Goal: Information Seeking & Learning: Learn about a topic

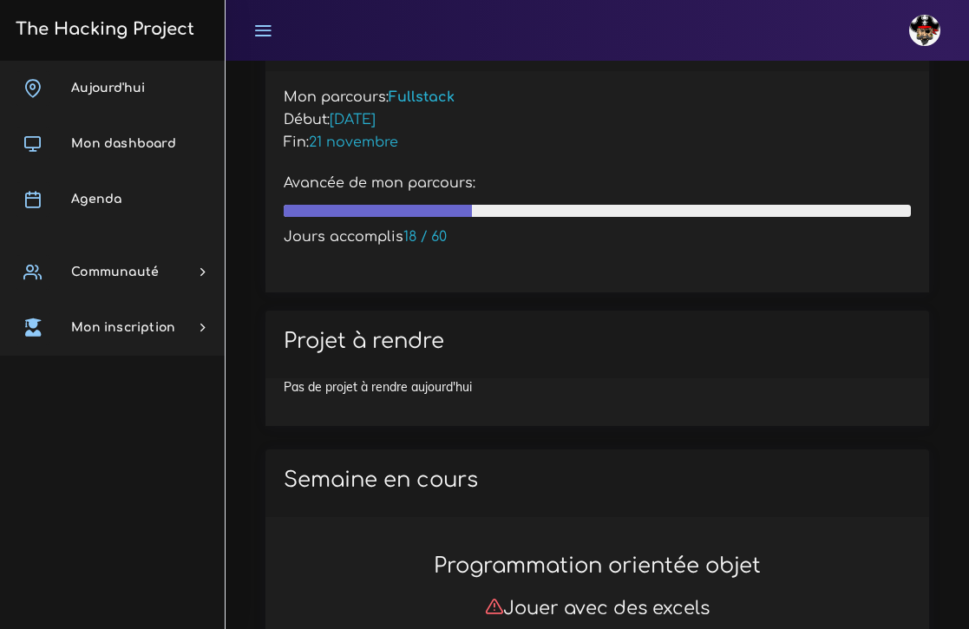
scroll to position [345, 0]
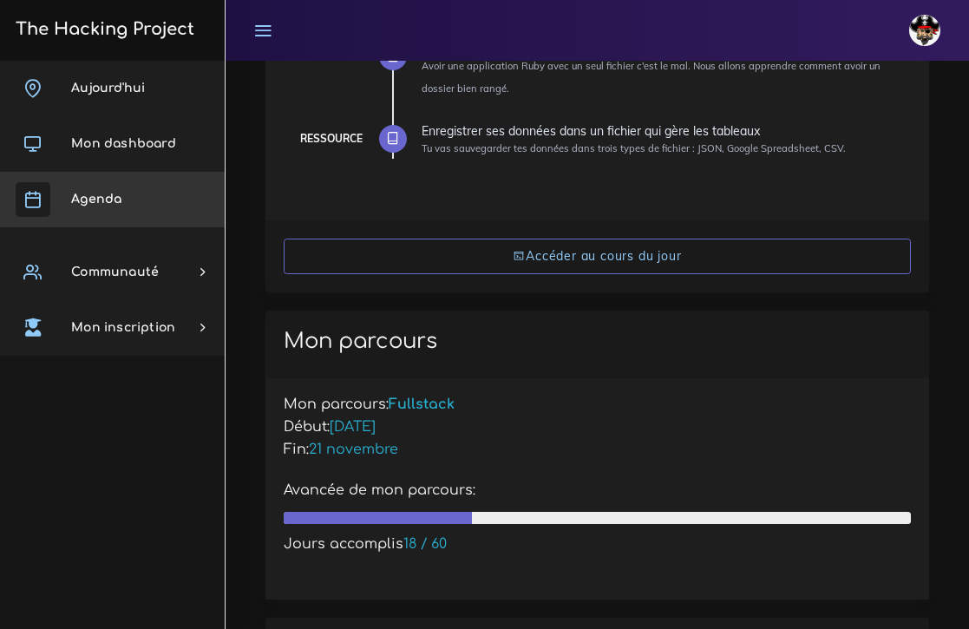
click at [100, 192] on link "Agenda" at bounding box center [112, 200] width 225 height 56
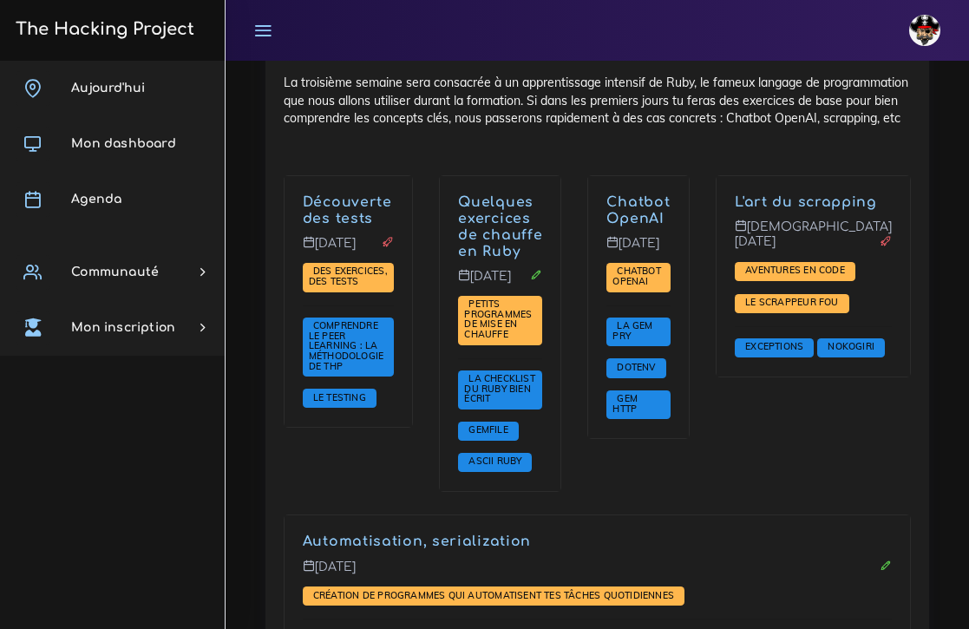
scroll to position [2420, 0]
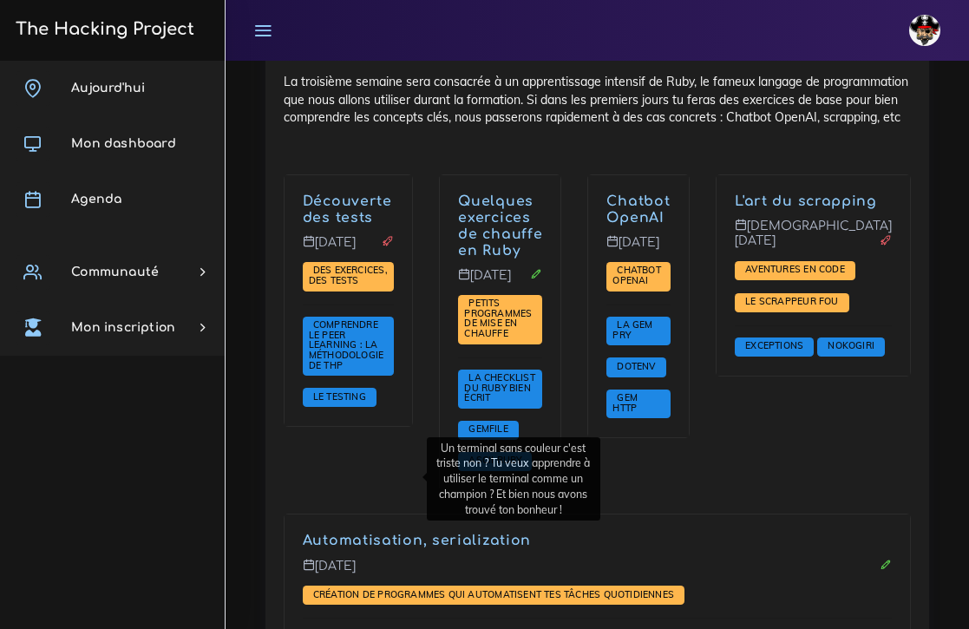
click at [385, 628] on span "Pimper le terminal" at bounding box center [363, 638] width 108 height 12
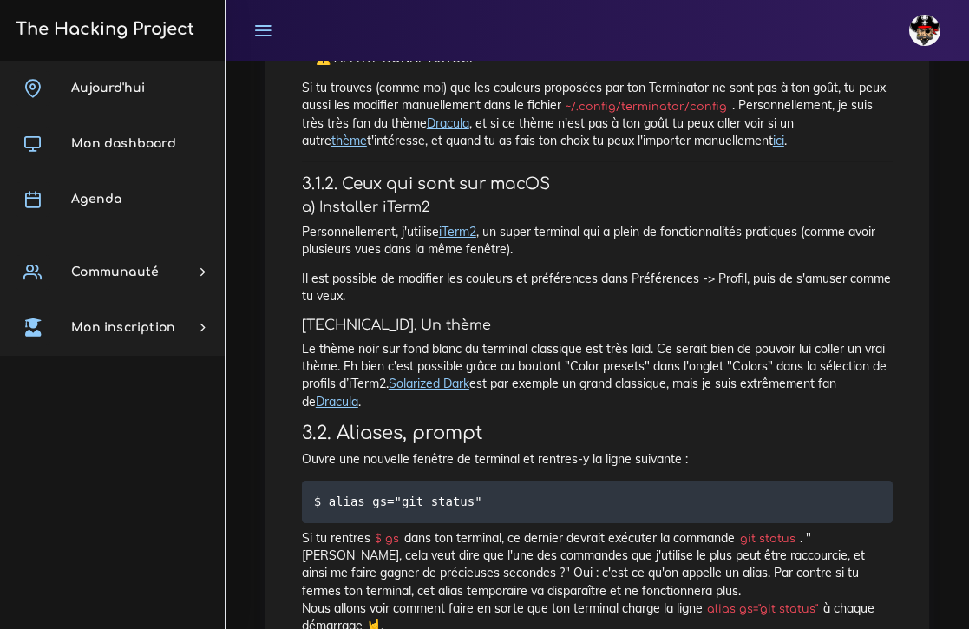
scroll to position [1582, 0]
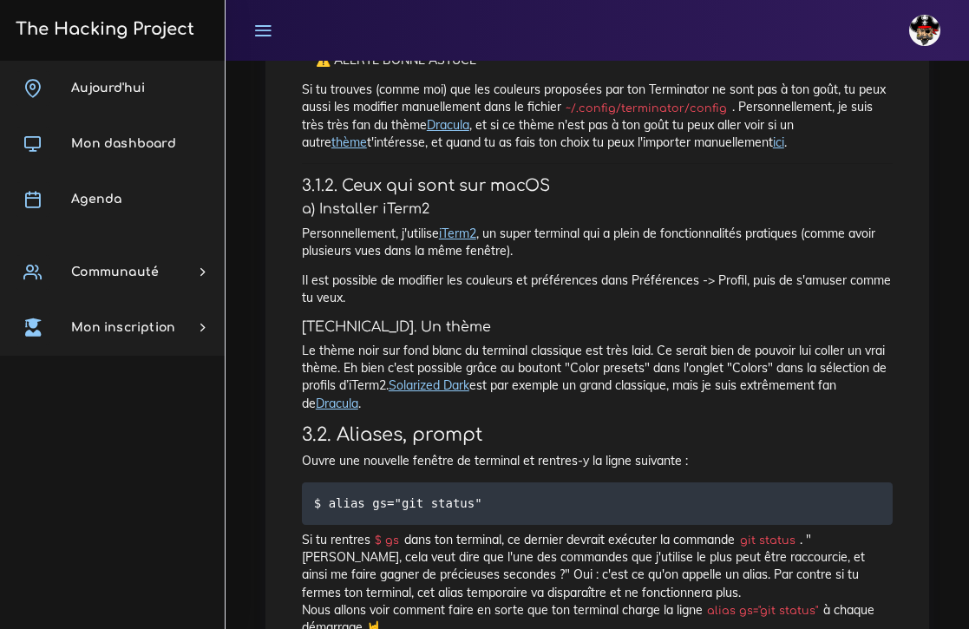
click at [441, 377] on link "Solarized Dark" at bounding box center [429, 385] width 81 height 16
click at [332, 396] on link "Dracula" at bounding box center [337, 404] width 43 height 16
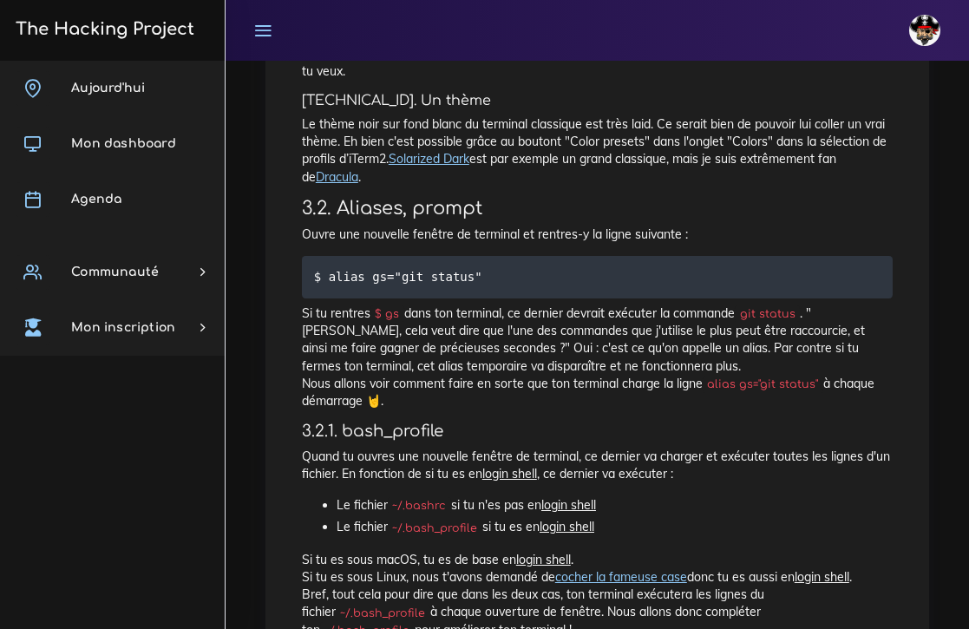
scroll to position [1810, 0]
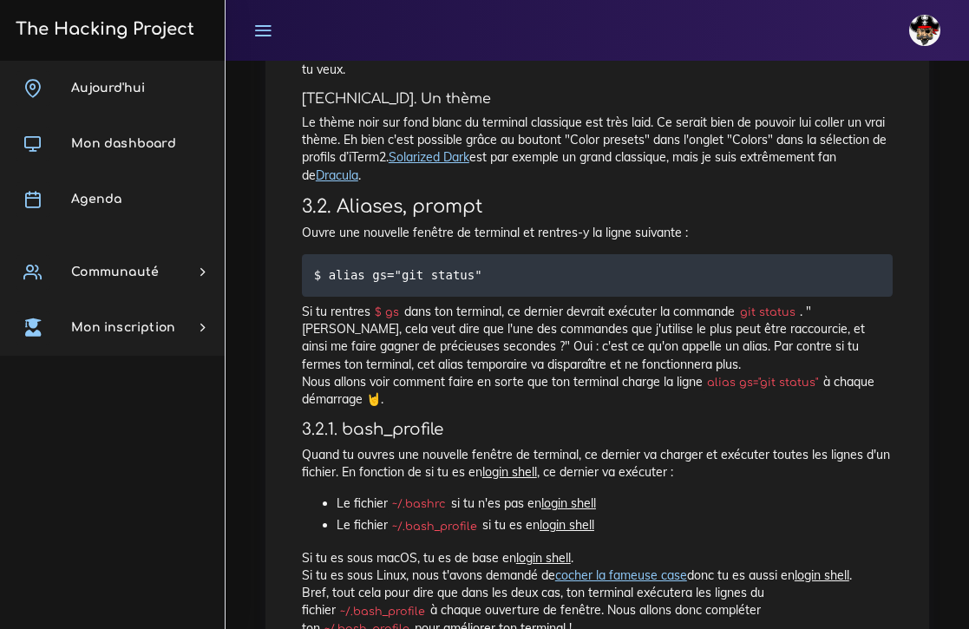
click at [484, 265] on code "$ alias gs="git status"" at bounding box center [400, 274] width 173 height 19
drag, startPoint x: 482, startPoint y: 241, endPoint x: 328, endPoint y: 243, distance: 154.4
click at [328, 265] on code "$ alias gs="git status"" at bounding box center [400, 274] width 173 height 19
copy code "alias gs="git status""
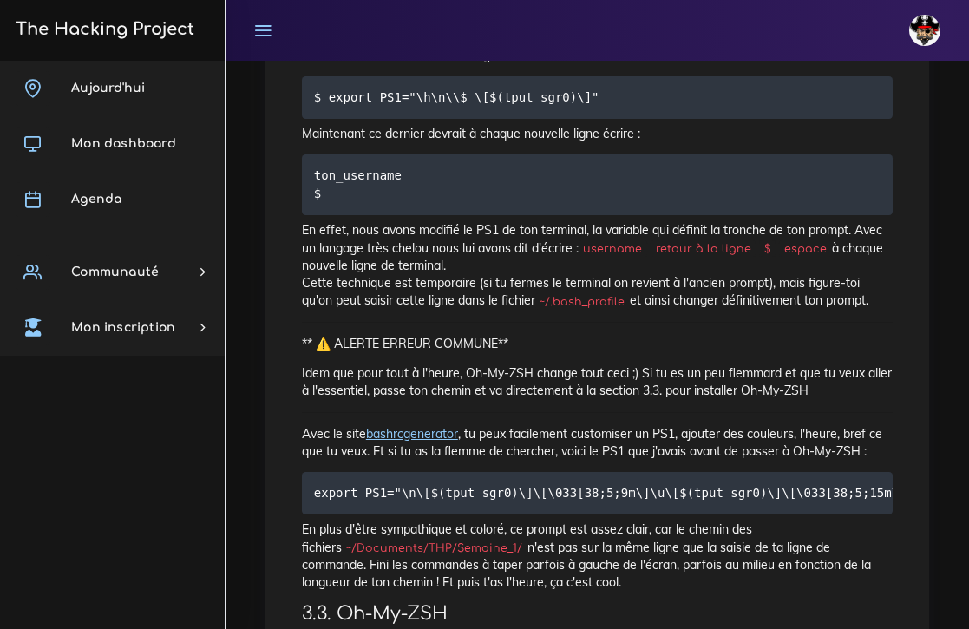
scroll to position [3225, 0]
